Goal: Task Accomplishment & Management: Use online tool/utility

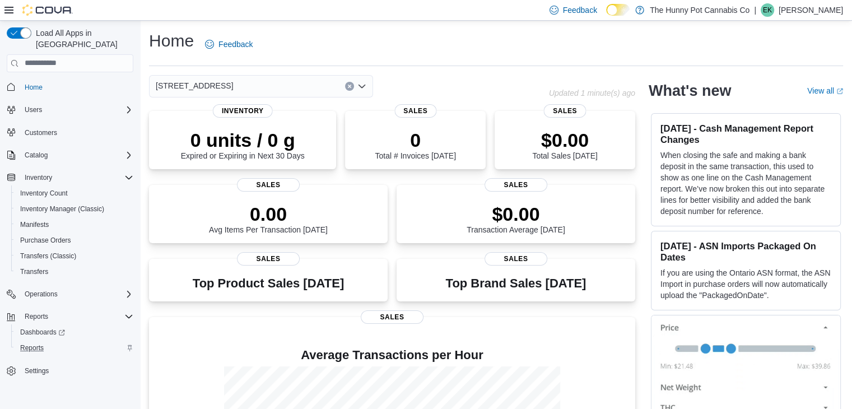
click at [62, 341] on div "Reports" at bounding box center [75, 347] width 118 height 13
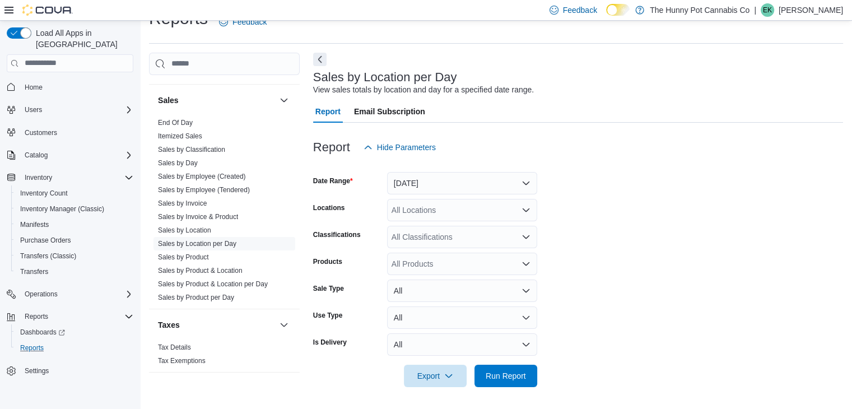
scroll to position [605, 0]
click at [198, 239] on link "Sales by Location per Day" at bounding box center [197, 243] width 78 height 8
click at [442, 183] on button "Yesterday" at bounding box center [462, 183] width 150 height 22
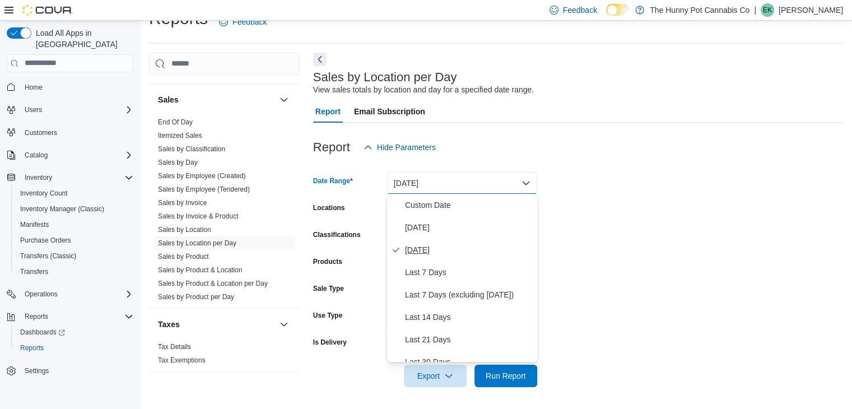
click at [456, 246] on span "Yesterday" at bounding box center [469, 249] width 128 height 13
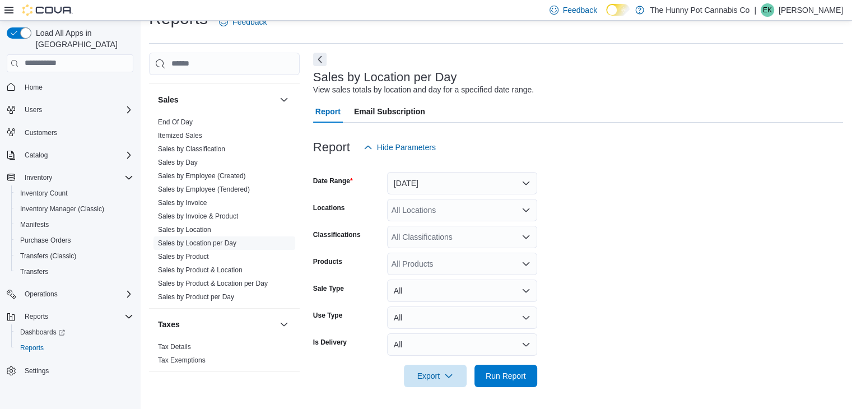
click at [426, 196] on form "Date Range Yesterday Locations All Locations Classifications All Classification…" at bounding box center [578, 273] width 530 height 229
click at [426, 210] on div "All Locations" at bounding box center [462, 210] width 150 height 22
type input "***"
click at [451, 225] on span "600 Fleet St" at bounding box center [455, 228] width 77 height 11
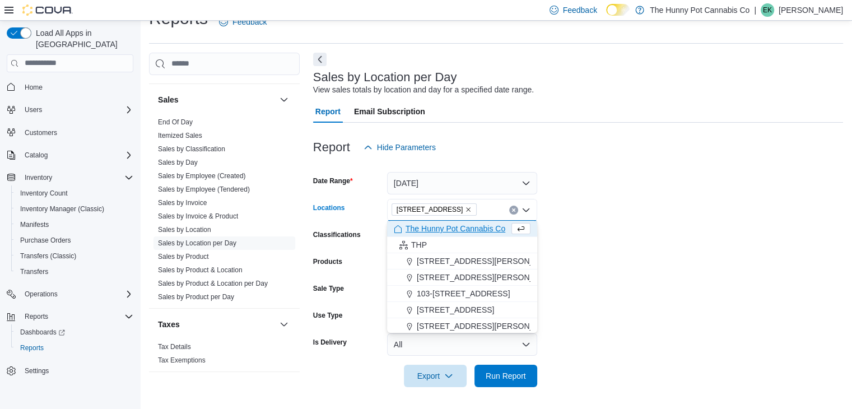
click at [554, 285] on form "Date Range Yesterday Locations 600 Fleet St Combo box. Selected. 600 Fleet St. …" at bounding box center [578, 273] width 530 height 229
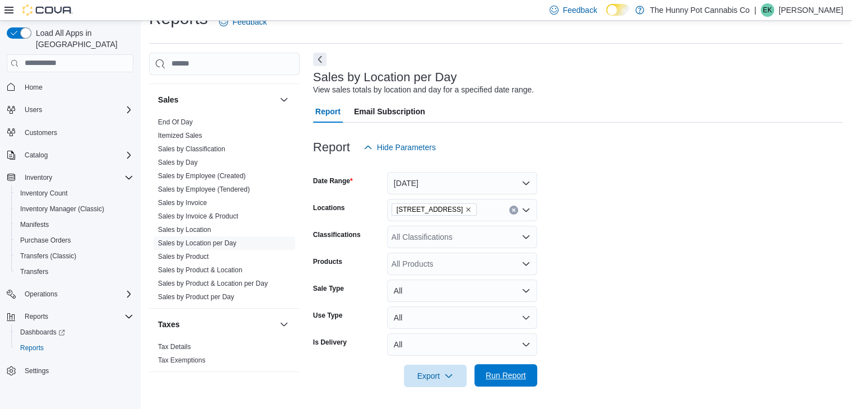
click at [501, 375] on span "Run Report" at bounding box center [506, 375] width 40 height 11
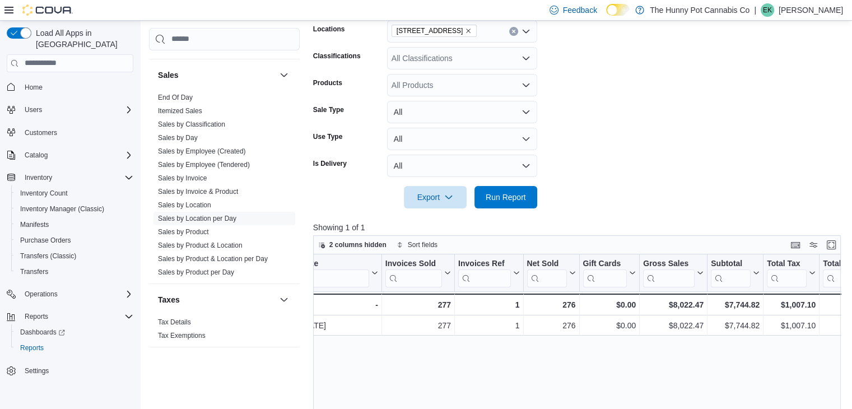
scroll to position [0, 75]
